Goal: Navigation & Orientation: Find specific page/section

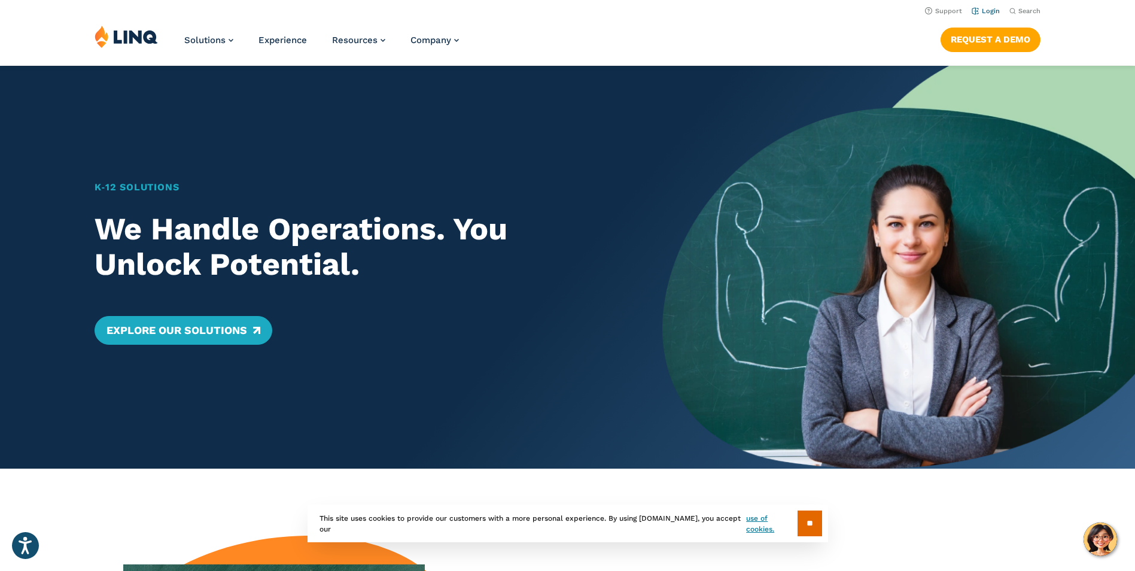
click at [985, 8] on link "Login" at bounding box center [985, 11] width 28 height 8
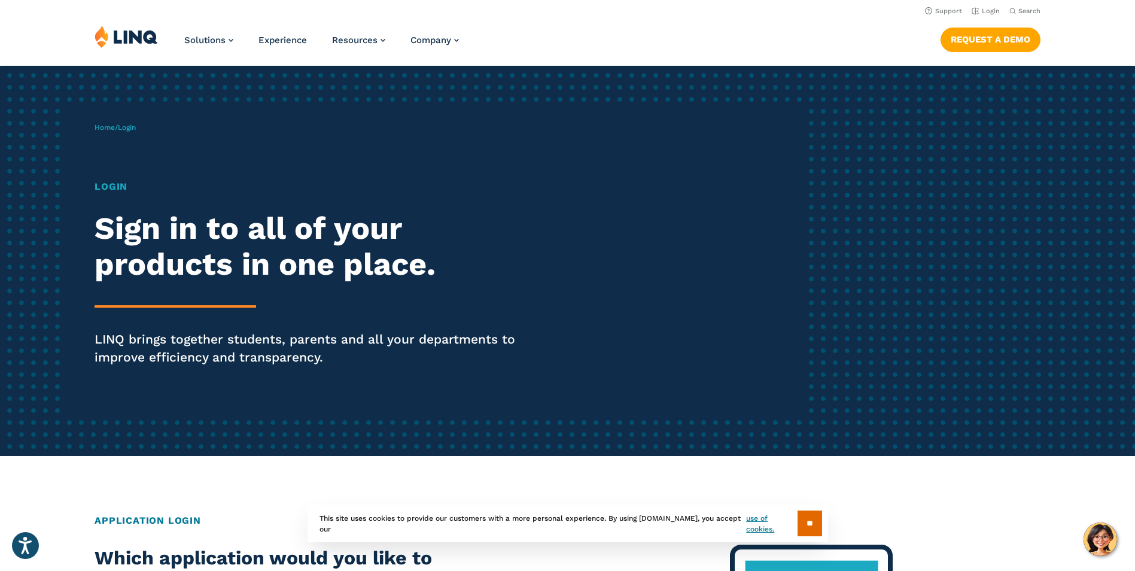
click at [111, 187] on h1 "Login" at bounding box center [313, 186] width 437 height 14
click at [120, 187] on h1 "Login" at bounding box center [313, 186] width 437 height 14
click at [135, 132] on p "Home / Login" at bounding box center [115, 127] width 41 height 11
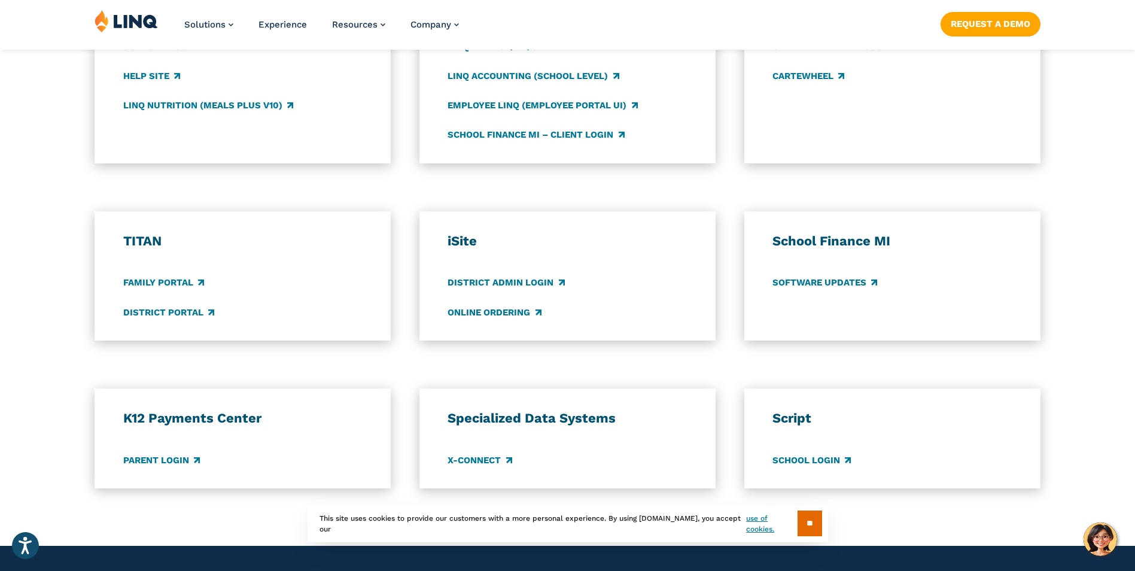
scroll to position [837, 0]
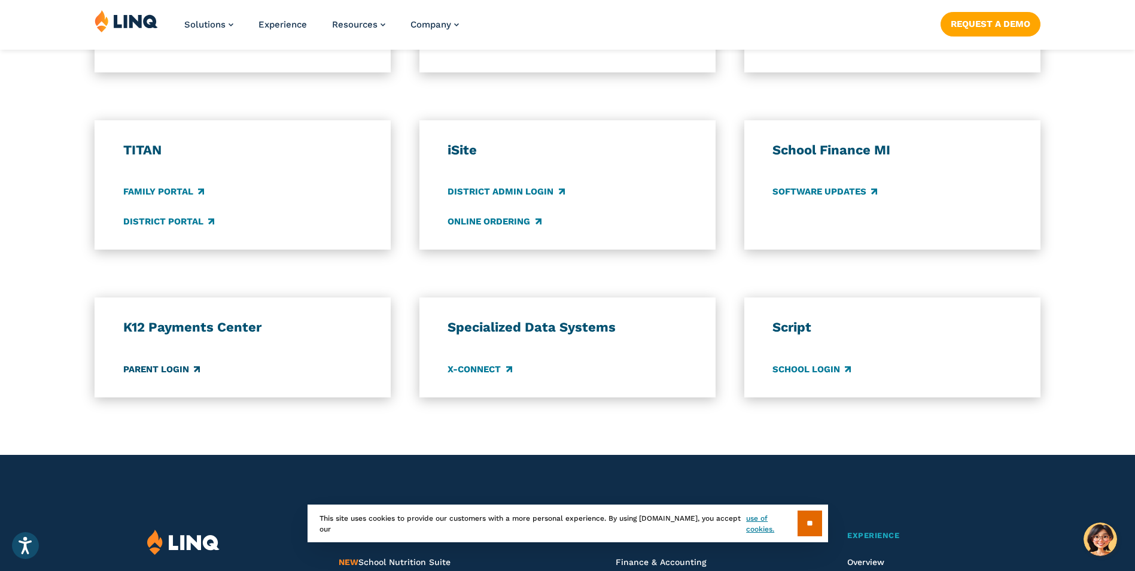
click at [179, 369] on link "Parent Login" at bounding box center [161, 368] width 77 height 13
